Goal: Communication & Community: Answer question/provide support

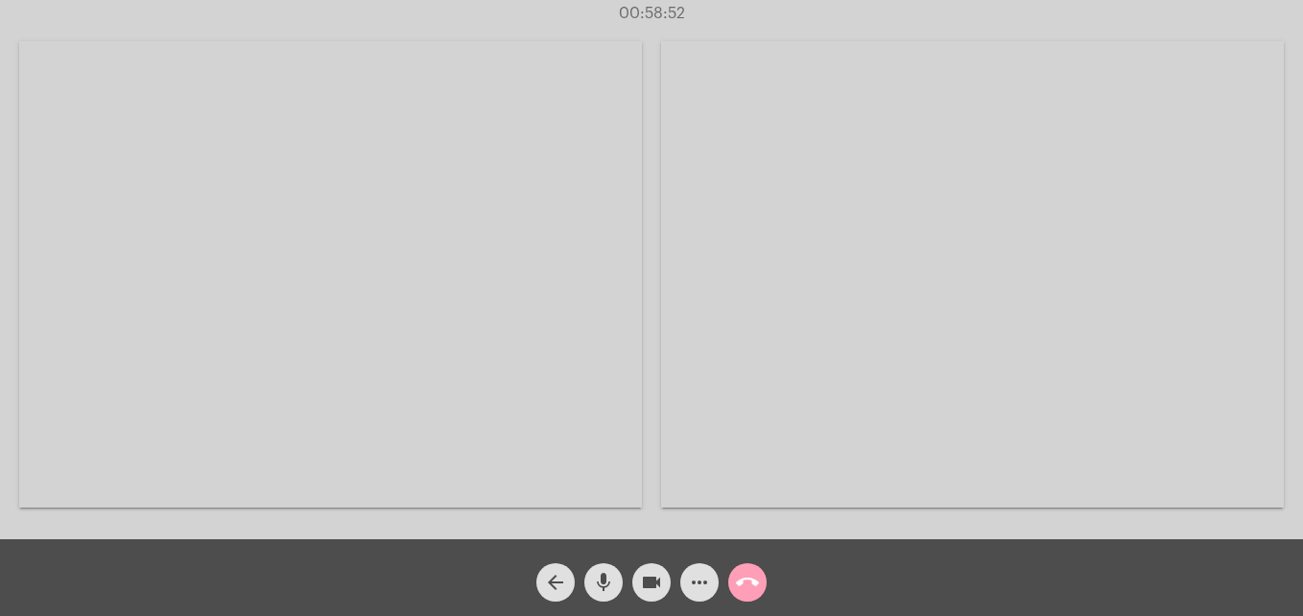
click at [745, 589] on mat-icon "call_end" at bounding box center [747, 582] width 23 height 23
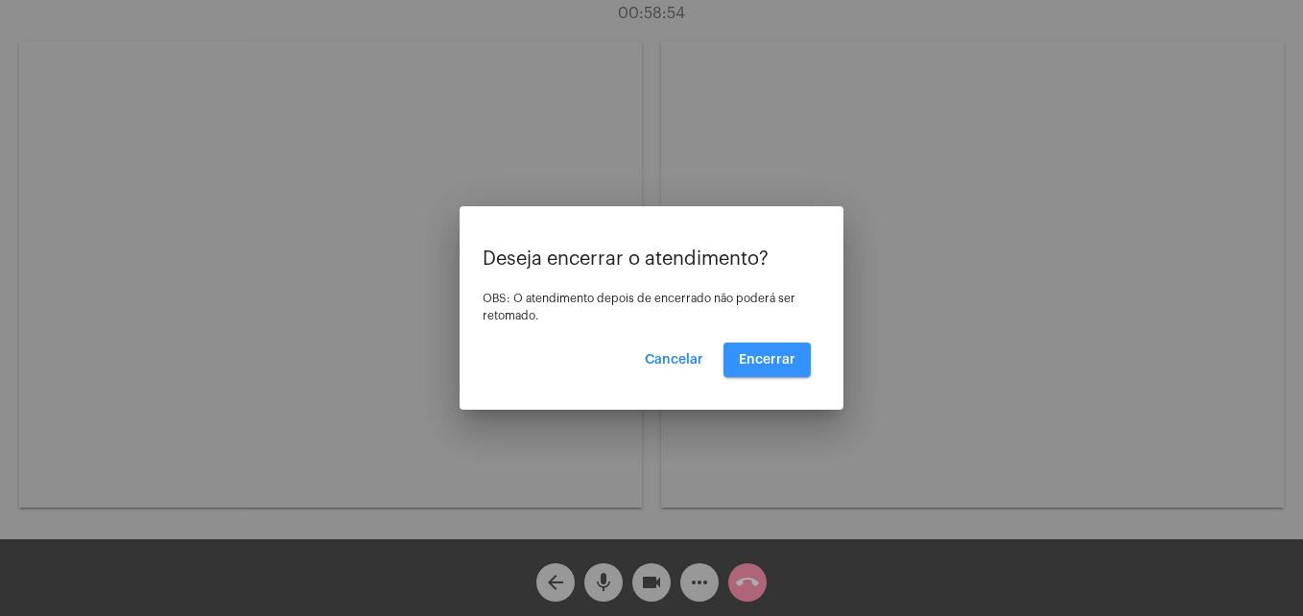
click at [756, 368] on button "Encerrar" at bounding box center [766, 360] width 87 height 35
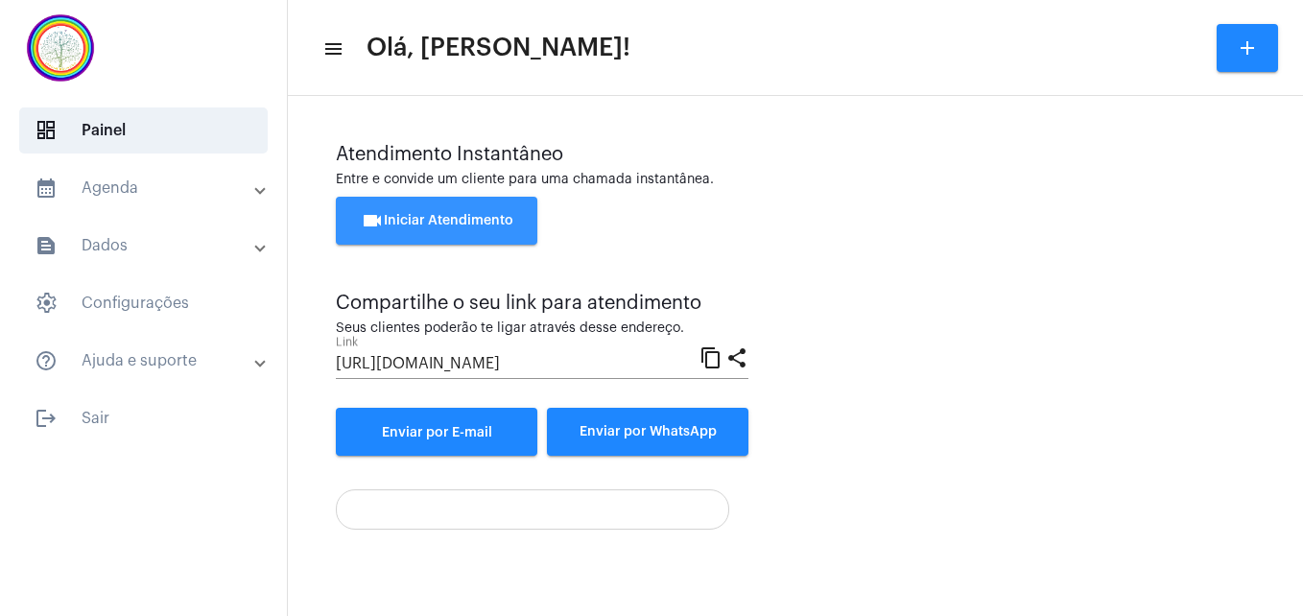
click at [450, 216] on span "videocam Iniciar Atendimento" at bounding box center [437, 220] width 153 height 13
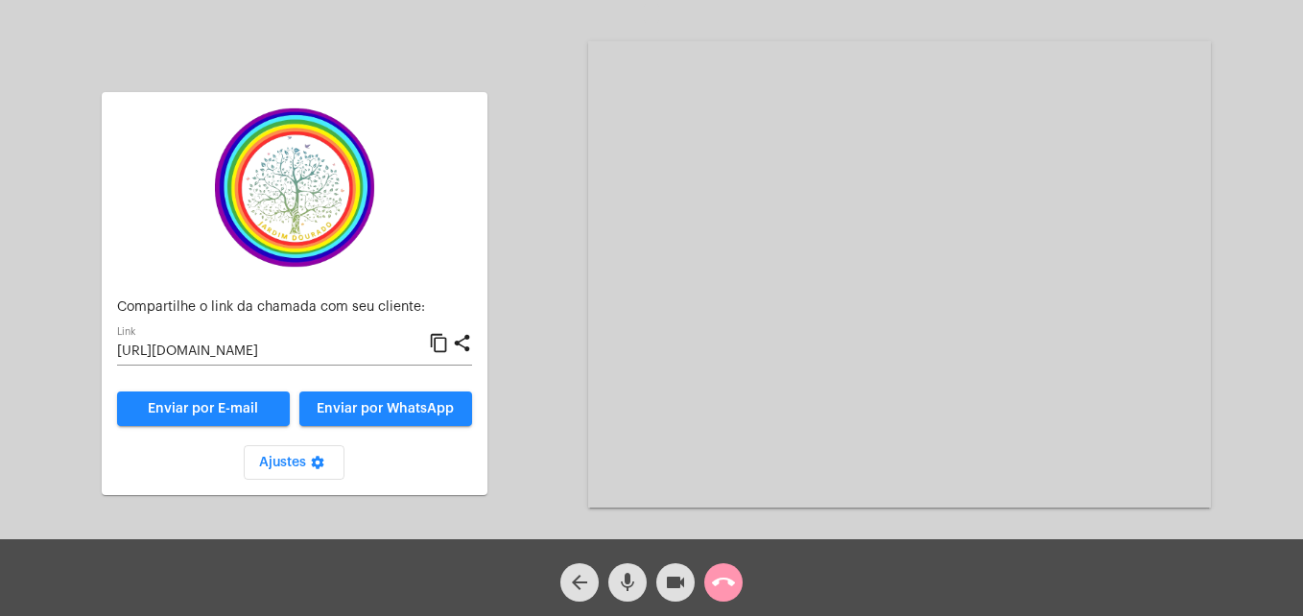
click at [438, 345] on mat-icon "content_copy" at bounding box center [439, 343] width 20 height 23
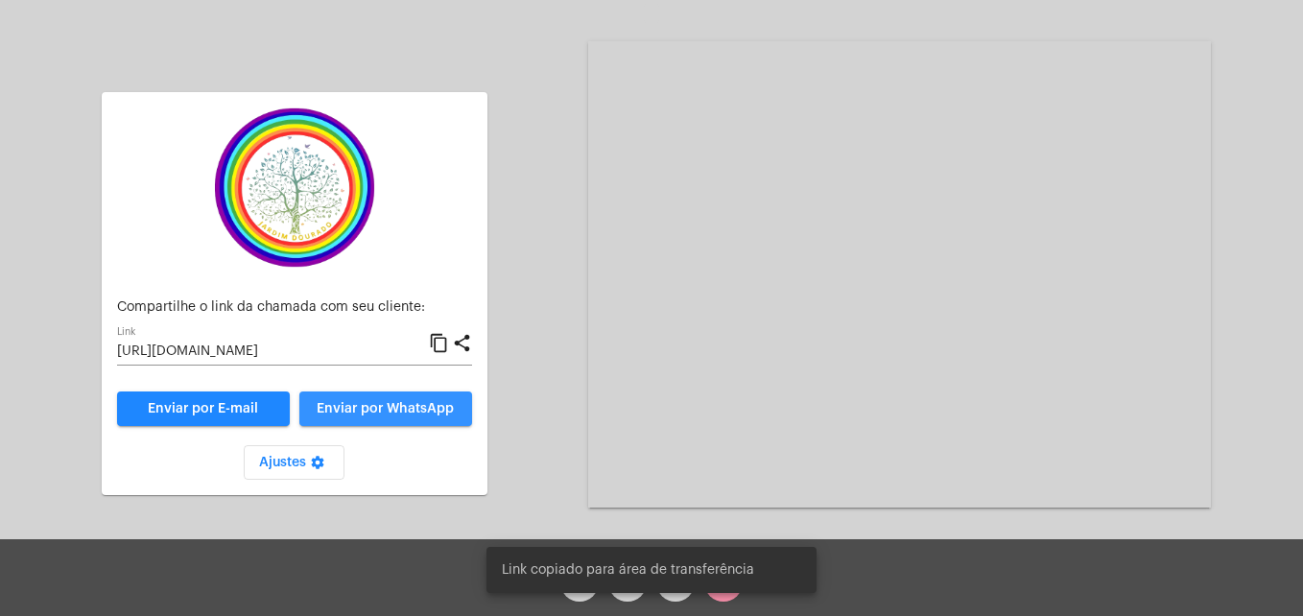
click at [433, 411] on span "Enviar por WhatsApp" at bounding box center [385, 408] width 137 height 13
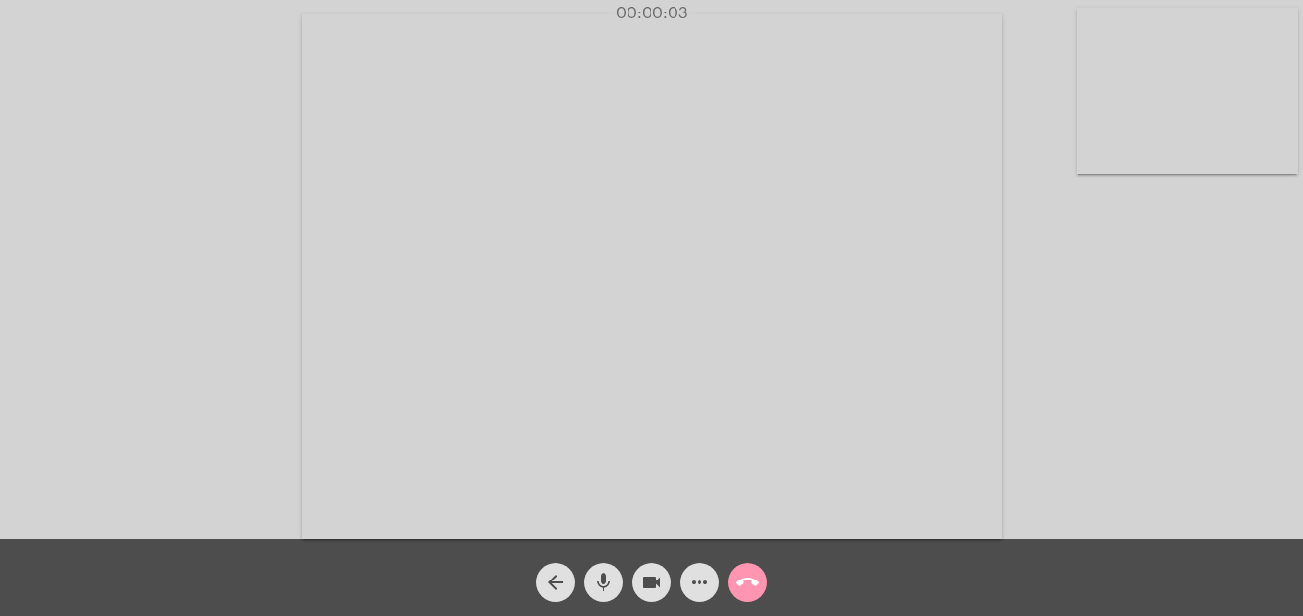
click at [1097, 151] on video at bounding box center [1188, 91] width 222 height 166
click at [516, 534] on video at bounding box center [826, 274] width 700 height 525
